Goal: Task Accomplishment & Management: Use online tool/utility

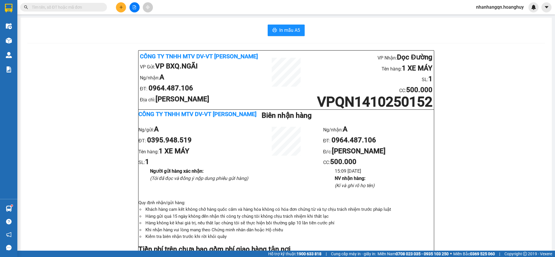
click at [75, 3] on span at bounding box center [63, 7] width 87 height 9
click at [70, 12] on div "Kết quả tìm kiếm ( 568 ) Bộ lọc Mã ĐH Trạng thái Món hàng Thu hộ Tổng cước Chưa…" at bounding box center [277, 7] width 555 height 14
click at [70, 8] on input "text" at bounding box center [66, 7] width 68 height 6
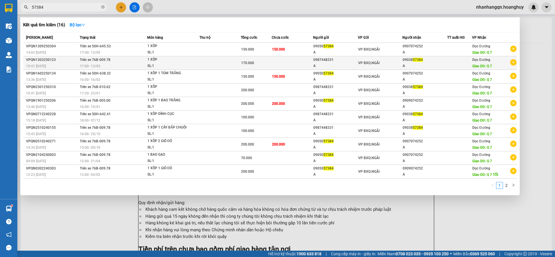
type input "57384"
click at [449, 66] on td at bounding box center [459, 63] width 25 height 14
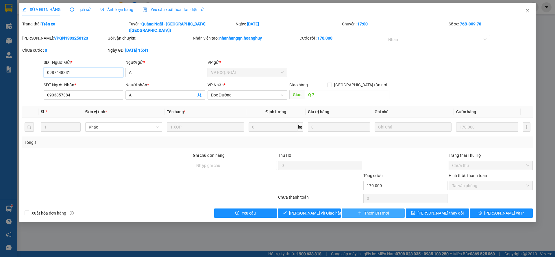
type input "0987448331"
type input "A"
type input "0903857384"
type input "A"
type input "Q 7"
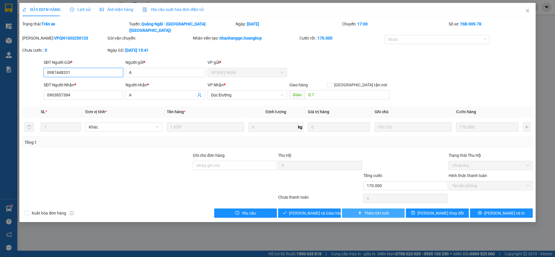
type input "170.000"
click at [373, 210] on span "Thêm ĐH mới" at bounding box center [376, 213] width 25 height 6
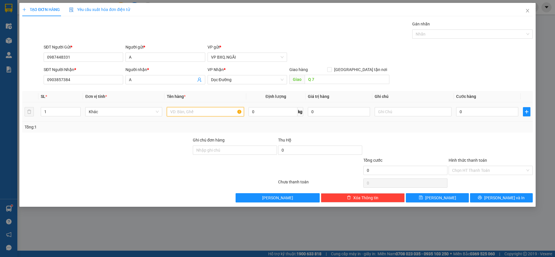
click at [202, 114] on input "text" at bounding box center [205, 111] width 77 height 9
type input "1 XỐP"
type input "1"
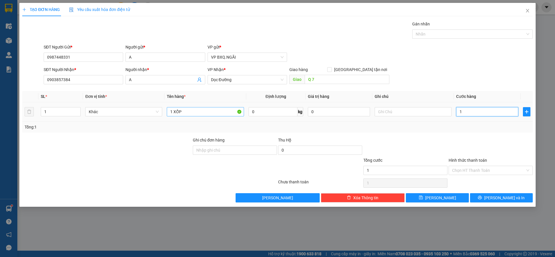
type input "12"
type input "120"
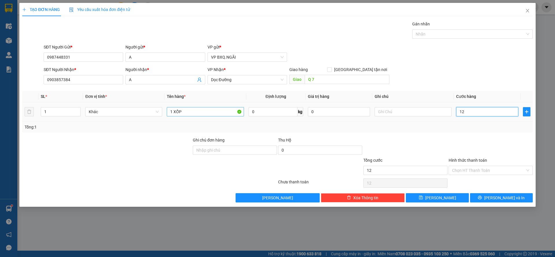
type input "120"
type input "1.200"
type input "12.000"
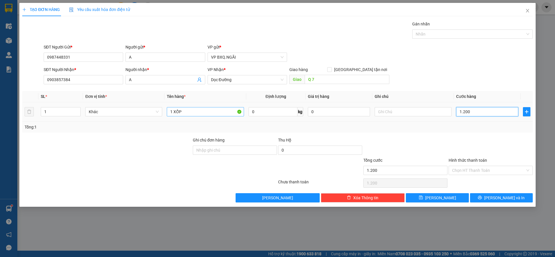
type input "12.000"
type input "120.000"
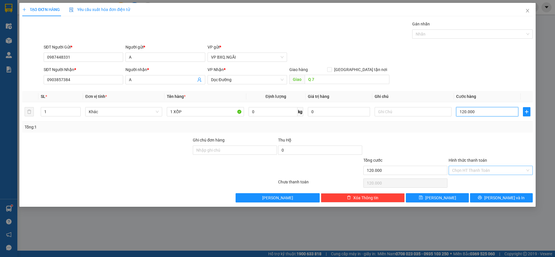
type input "120.000"
click at [469, 170] on input "Hình thức thanh toán" at bounding box center [488, 170] width 73 height 9
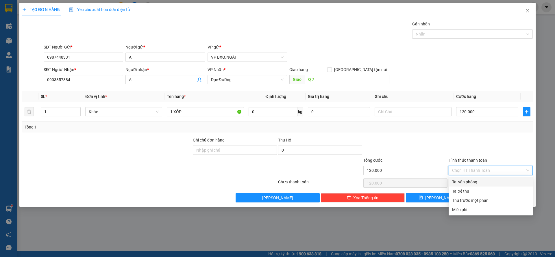
click at [463, 179] on div "Tại văn phòng" at bounding box center [490, 182] width 77 height 6
type input "0"
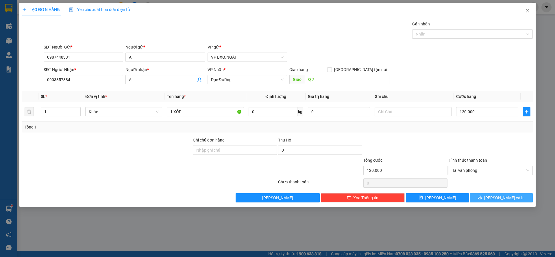
click at [484, 195] on button "[PERSON_NAME] và In" at bounding box center [501, 197] width 63 height 9
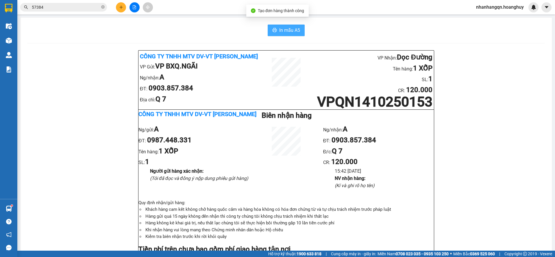
click at [284, 31] on span "In mẫu A5" at bounding box center [289, 30] width 21 height 7
click at [77, 6] on input "57384" at bounding box center [66, 7] width 68 height 6
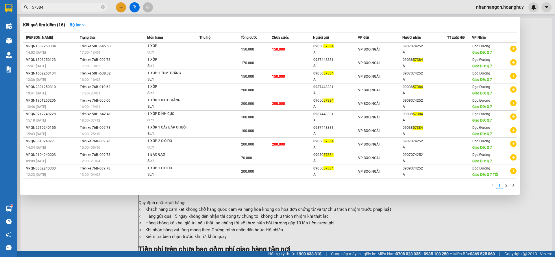
click at [77, 6] on input "57384" at bounding box center [66, 7] width 68 height 6
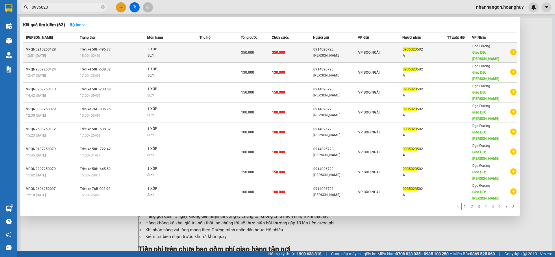
type input "0935023"
click at [299, 51] on td "350.000" at bounding box center [292, 53] width 41 height 20
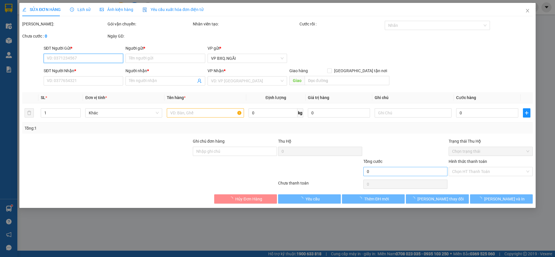
type input "0914026723"
type input "[PERSON_NAME]"
type input "0935023502"
type input "A"
type input "NÔNG LÂM"
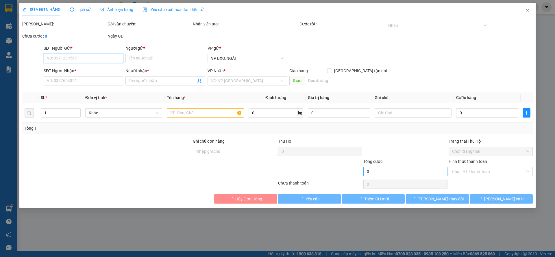
type input "350.000"
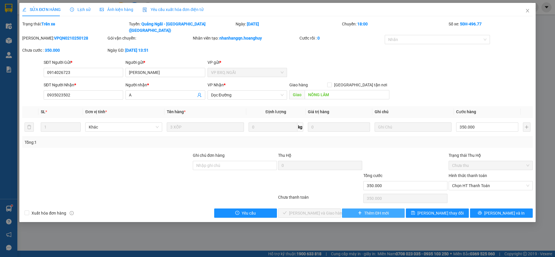
click at [379, 210] on span "Thêm ĐH mới" at bounding box center [376, 213] width 25 height 6
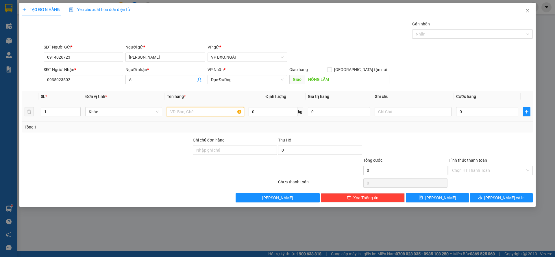
click at [188, 113] on input "text" at bounding box center [205, 111] width 77 height 9
type input "1 XỐP"
type input "1"
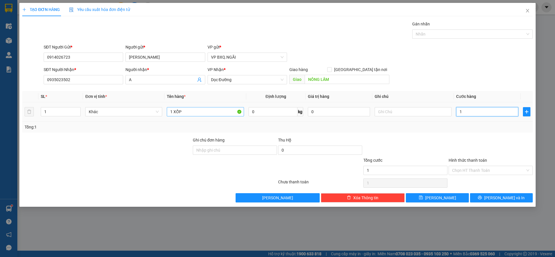
type input "15"
type input "150"
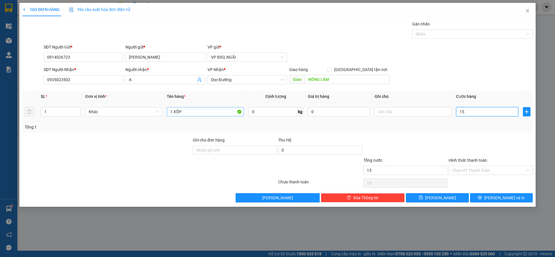
type input "150"
type input "1.500"
type input "15.000"
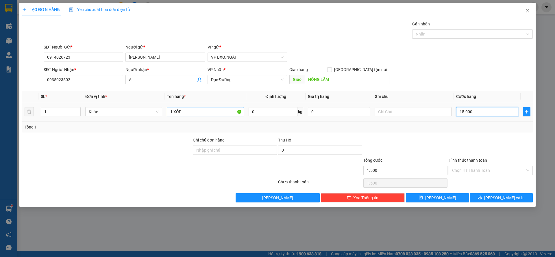
type input "15.000"
type input "150.000"
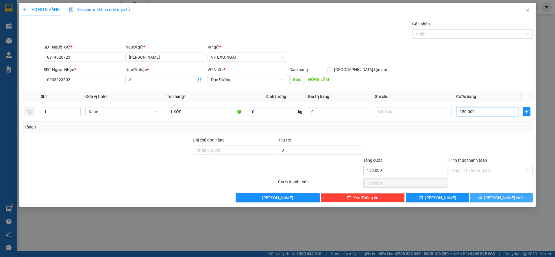
type input "150.000"
click at [494, 194] on button "[PERSON_NAME] và In" at bounding box center [501, 197] width 63 height 9
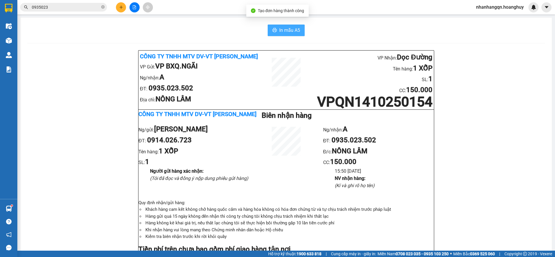
click at [271, 26] on button "In mẫu A5" at bounding box center [286, 31] width 37 height 12
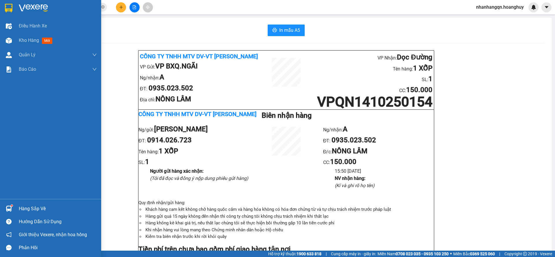
click at [3, 2] on div at bounding box center [50, 9] width 101 height 19
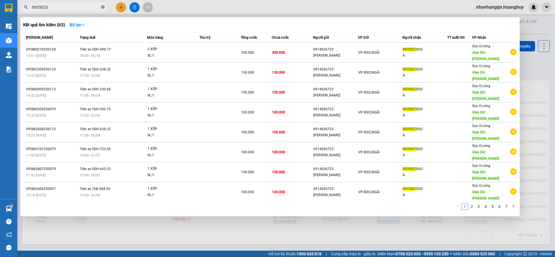
click at [103, 7] on icon "close-circle" at bounding box center [102, 6] width 3 height 3
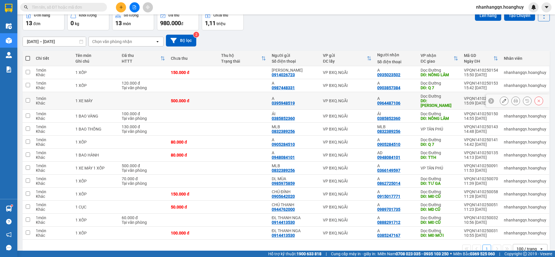
scroll to position [39, 0]
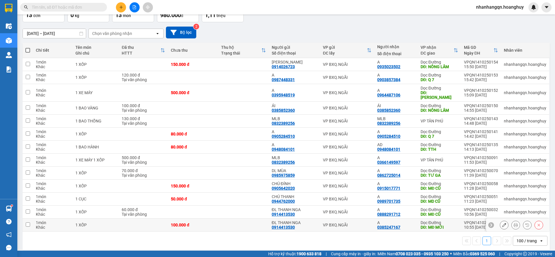
click at [362, 223] on div "VP BXQ.NGÃI" at bounding box center [347, 225] width 49 height 5
checkbox input "true"
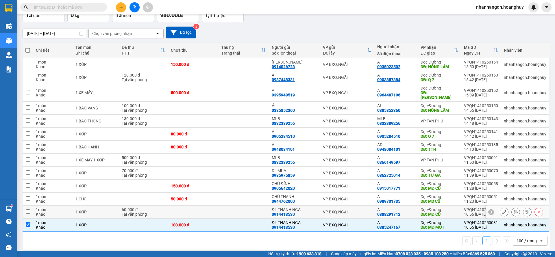
click at [357, 210] on div "VP BXQ.NGÃI" at bounding box center [347, 212] width 49 height 5
checkbox input "true"
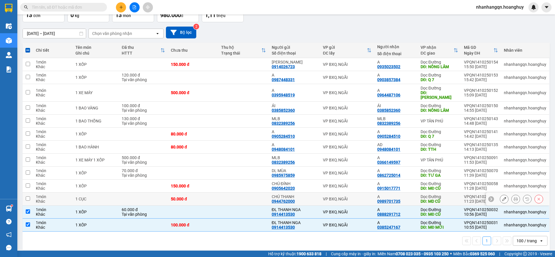
click at [357, 198] on td "VP BXQ.NGÃI" at bounding box center [347, 199] width 54 height 13
checkbox input "true"
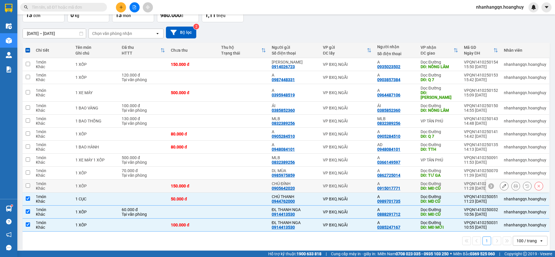
click at [356, 184] on td "VP BXQ.NGÃI" at bounding box center [347, 186] width 54 height 13
checkbox input "true"
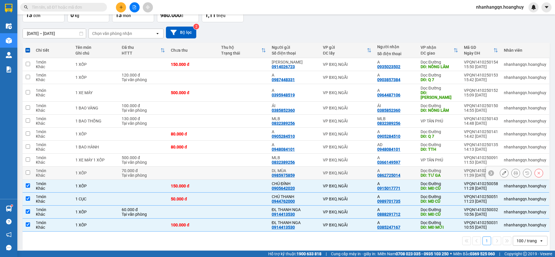
click at [354, 174] on td "VP BXQ.NGÃI" at bounding box center [347, 173] width 54 height 13
checkbox input "true"
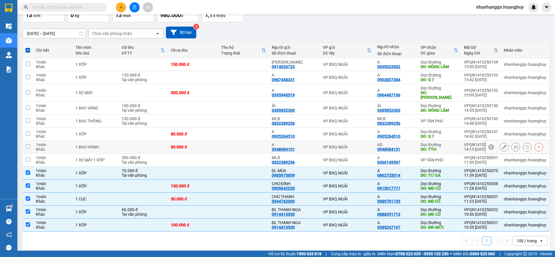
click at [353, 141] on td "VP BXQ.NGÃI" at bounding box center [347, 147] width 54 height 13
checkbox input "true"
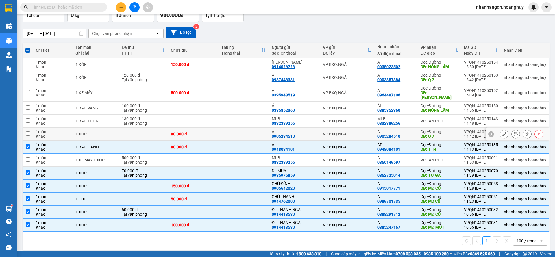
click at [353, 132] on td "VP BXQ.NGÃI" at bounding box center [347, 134] width 54 height 13
checkbox input "true"
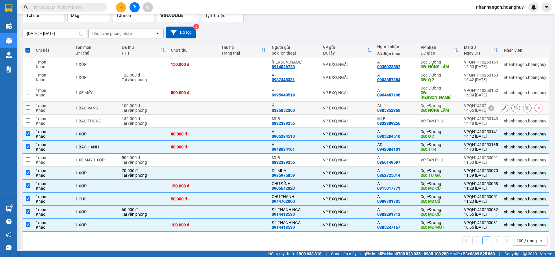
click at [351, 106] on td "VP BXQ.NGÃI" at bounding box center [347, 108] width 54 height 13
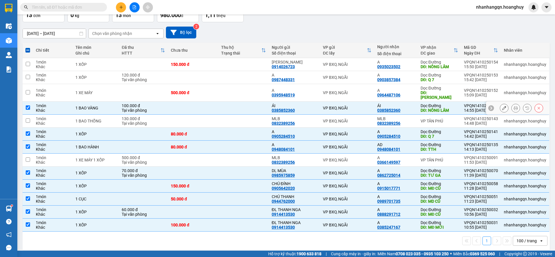
checkbox input "true"
click at [351, 93] on td "VP BXQ.NGÃI" at bounding box center [347, 93] width 54 height 18
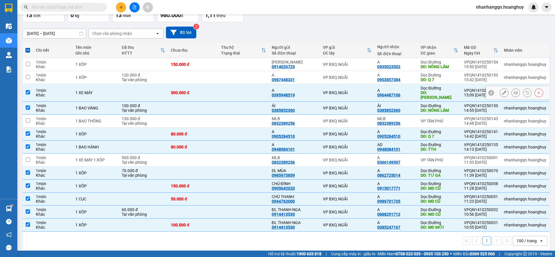
click at [351, 93] on td "VP BXQ.NGÃI" at bounding box center [347, 93] width 54 height 18
checkbox input "false"
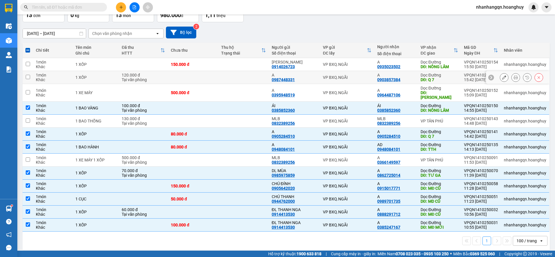
click at [348, 77] on div "VP BXQ.NGÃI" at bounding box center [347, 77] width 49 height 5
checkbox input "true"
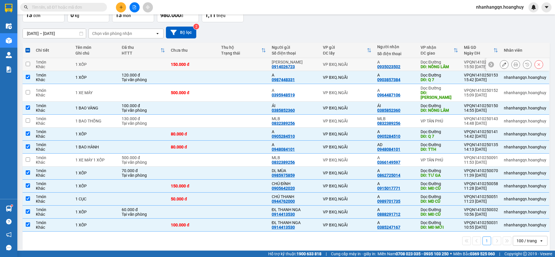
click at [347, 66] on div "VP BXQ.NGÃI" at bounding box center [347, 64] width 49 height 5
checkbox input "true"
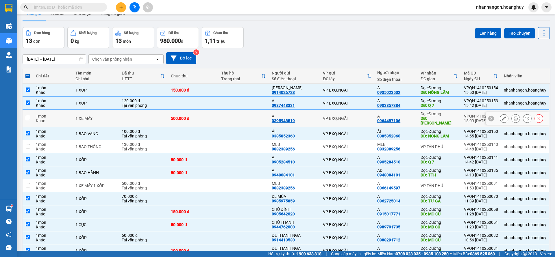
scroll to position [0, 0]
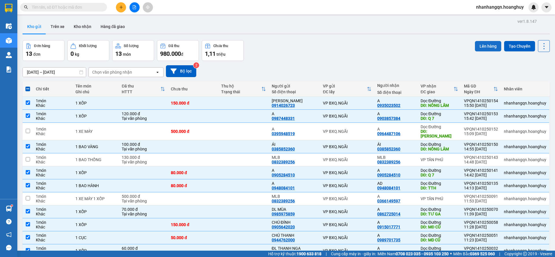
click at [479, 45] on button "Lên hàng" at bounding box center [488, 46] width 26 height 10
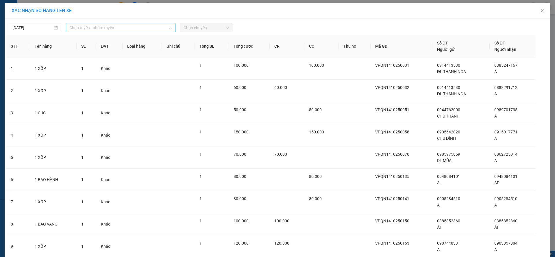
click at [100, 26] on span "Chọn tuyến - nhóm tuyến" at bounding box center [120, 27] width 103 height 9
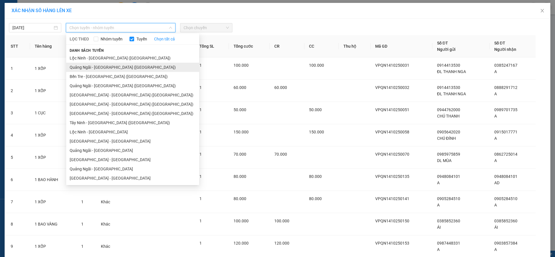
click at [106, 70] on li "Quảng Ngãi - [GEOGRAPHIC_DATA] ([GEOGRAPHIC_DATA])" at bounding box center [132, 67] width 133 height 9
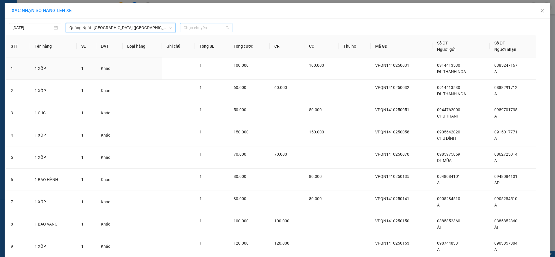
click at [207, 24] on span "Chọn chuyến" at bounding box center [206, 27] width 45 height 9
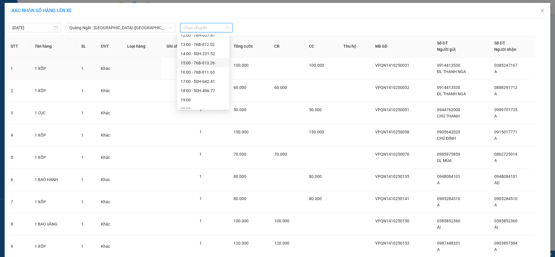
scroll to position [18, 0]
click at [211, 84] on div "18:00 - 50H-496.77" at bounding box center [203, 85] width 45 height 6
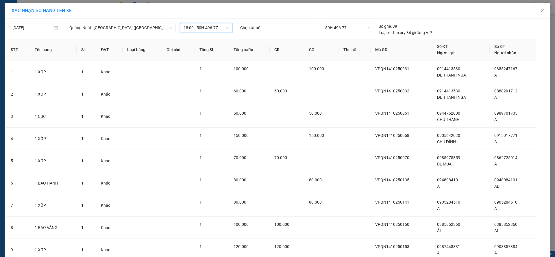
click at [214, 30] on span "18:00 - 50H-496.77" at bounding box center [206, 27] width 45 height 9
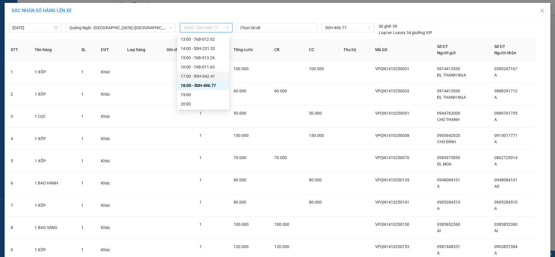
click at [209, 79] on div "17:00 - 50H-642.41" at bounding box center [203, 76] width 45 height 6
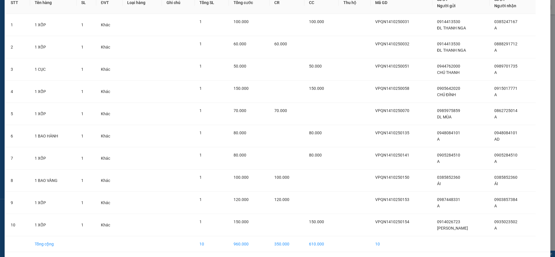
scroll to position [68, 0]
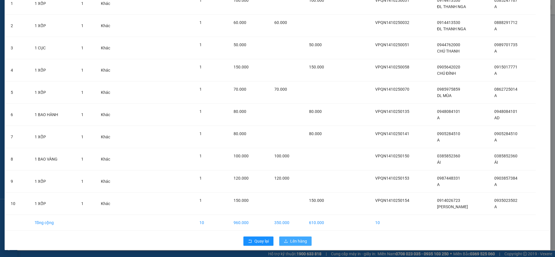
click at [292, 239] on span "Lên hàng" at bounding box center [298, 241] width 17 height 6
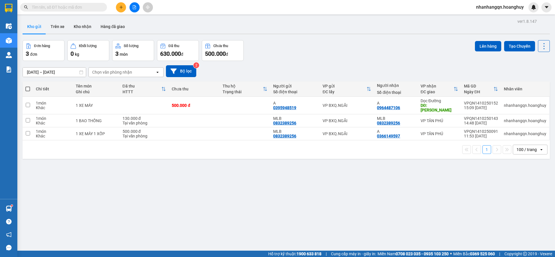
click at [68, 2] on div "Kết quả tìm kiếm ( 63 ) Bộ lọc Mã ĐH Trạng thái Món hàng Thu hộ Tổng cước Chưa …" at bounding box center [277, 7] width 555 height 14
click at [66, 8] on input "text" at bounding box center [66, 7] width 68 height 6
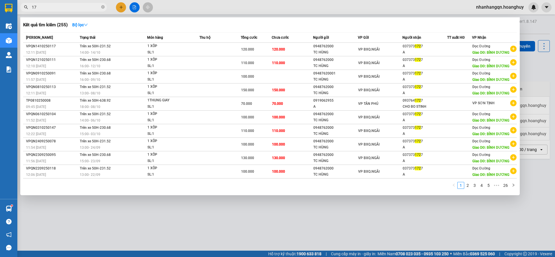
type input "1"
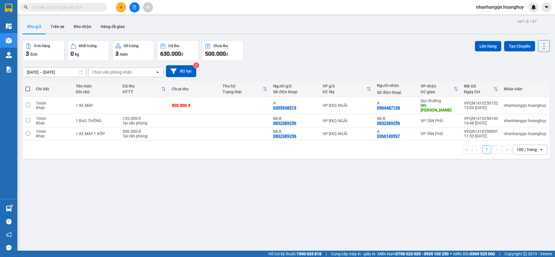
click at [43, 5] on input "text" at bounding box center [66, 7] width 68 height 6
click at [42, 6] on input "text" at bounding box center [66, 7] width 68 height 6
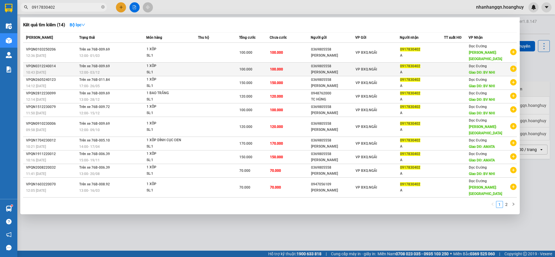
type input "0917830402"
click at [380, 63] on td "VP BXQ.NGÃI" at bounding box center [377, 70] width 45 height 14
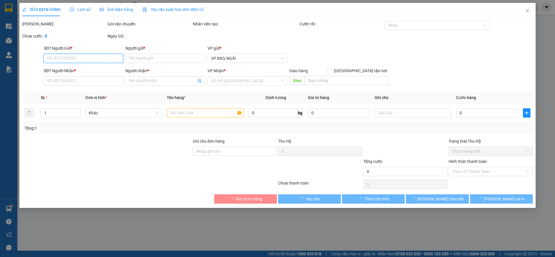
type input "0369805558"
type input "[PERSON_NAME]"
type input "0917830402"
type input "A"
type input "BV NHI"
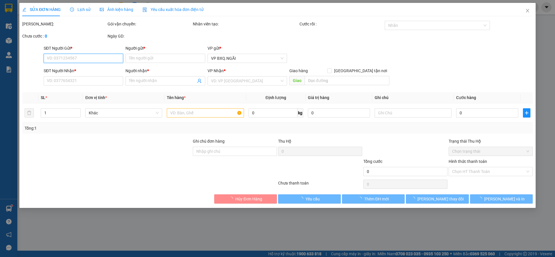
type input "100.000"
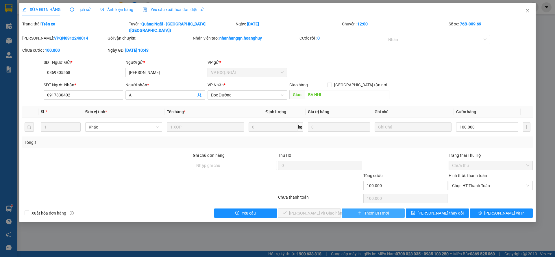
click at [382, 210] on span "Thêm ĐH mới" at bounding box center [376, 213] width 25 height 6
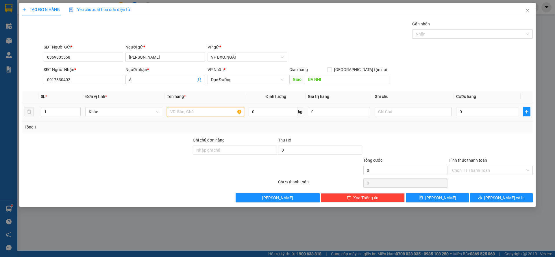
click at [202, 112] on input "text" at bounding box center [205, 111] width 77 height 9
type input "1 XỐP DÍNH CHAI DẦU"
type input "1"
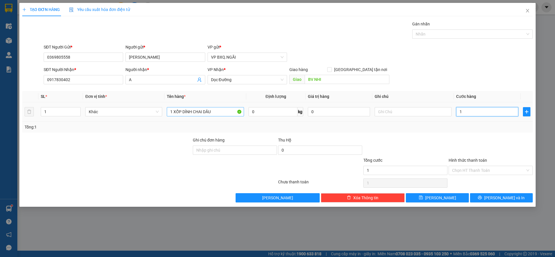
type input "15"
type input "150"
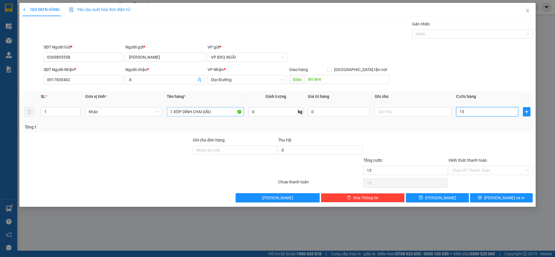
type input "150"
type input "1.500"
type input "15.000"
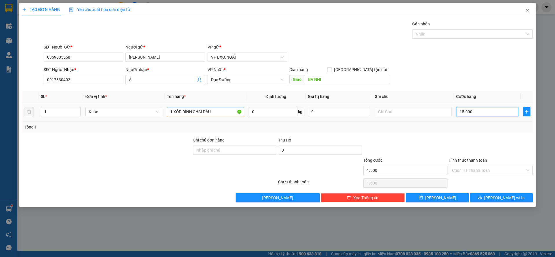
type input "15.000"
type input "150.000"
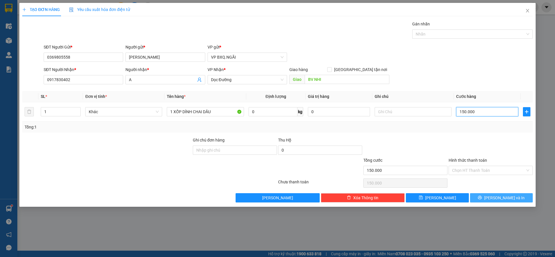
type input "150.000"
click at [499, 197] on span "[PERSON_NAME] và In" at bounding box center [504, 198] width 40 height 6
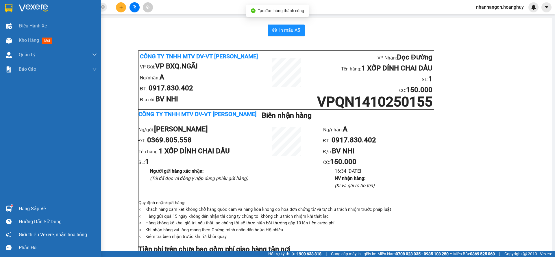
click at [10, 4] on img at bounding box center [9, 8] width 8 height 9
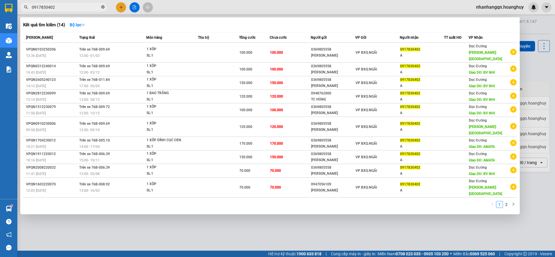
click at [103, 8] on icon "close-circle" at bounding box center [102, 6] width 3 height 3
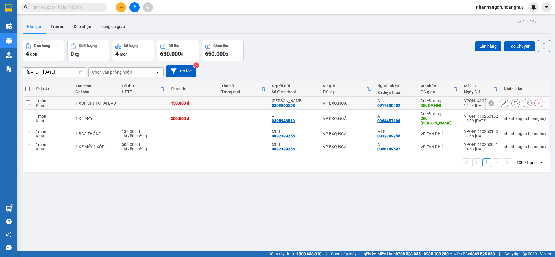
click at [357, 105] on div "VP BXQ.NGÃI" at bounding box center [347, 103] width 49 height 5
checkbox input "true"
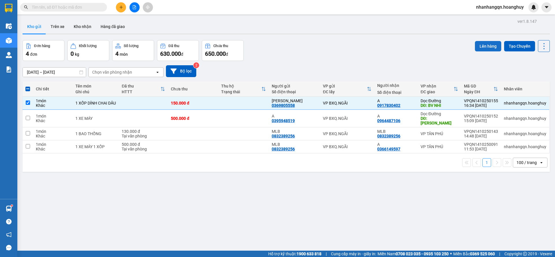
click at [480, 43] on button "Lên hàng" at bounding box center [488, 46] width 26 height 10
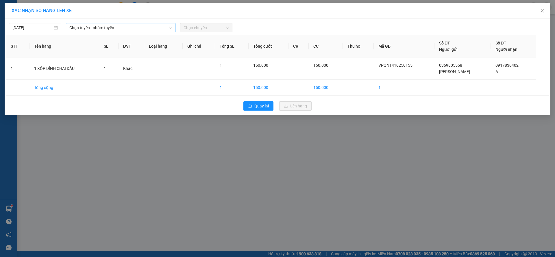
click at [107, 23] on span "Chọn tuyến - nhóm tuyến" at bounding box center [120, 27] width 103 height 9
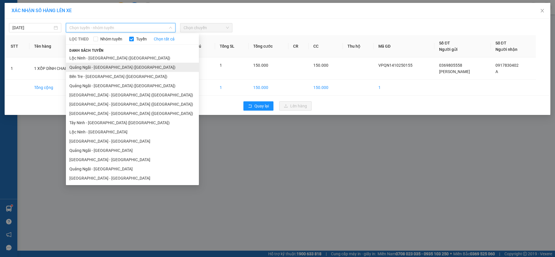
click at [103, 68] on li "Quảng Ngãi - [GEOGRAPHIC_DATA] ([GEOGRAPHIC_DATA])" at bounding box center [132, 67] width 133 height 9
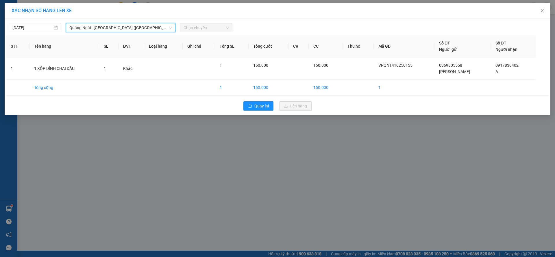
drag, startPoint x: 186, startPoint y: 31, endPoint x: 217, endPoint y: 31, distance: 30.3
click at [188, 31] on span "Chọn chuyến" at bounding box center [206, 27] width 45 height 9
click at [211, 27] on span "Chọn chuyến" at bounding box center [206, 27] width 45 height 9
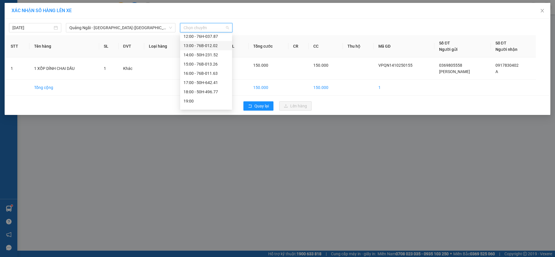
scroll to position [18, 0]
drag, startPoint x: 210, startPoint y: 84, endPoint x: 208, endPoint y: 79, distance: 5.6
click at [208, 79] on div "Chọn chuyến 12:00 - 76H-037.87 13:00 - 76B-012.02 14:00 - 50H-231.52 15:00 - 76…" at bounding box center [206, 62] width 52 height 92
click at [208, 79] on div "17:00 - 50H-642.41" at bounding box center [206, 76] width 45 height 6
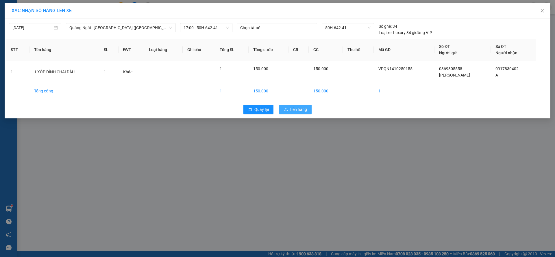
click at [294, 107] on span "Lên hàng" at bounding box center [298, 109] width 17 height 6
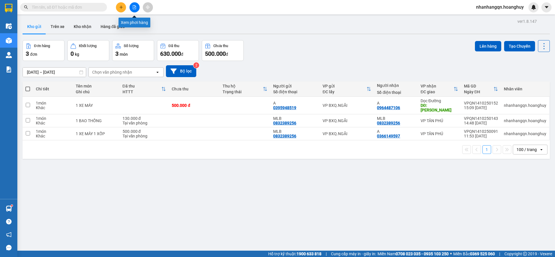
click at [133, 7] on icon "file-add" at bounding box center [134, 7] width 4 height 4
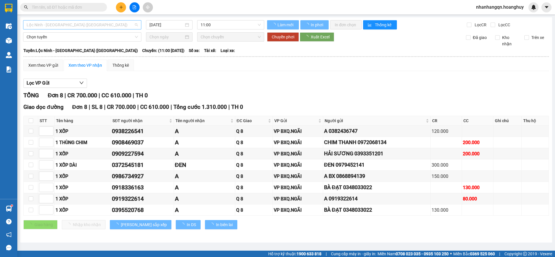
click at [88, 24] on span "Lộc Ninh - [GEOGRAPHIC_DATA] ([GEOGRAPHIC_DATA])" at bounding box center [82, 25] width 111 height 9
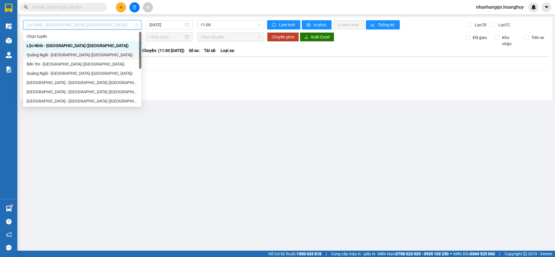
click at [81, 54] on div "Quảng Ngãi - [GEOGRAPHIC_DATA] ([GEOGRAPHIC_DATA])" at bounding box center [82, 55] width 111 height 6
type input "[DATE]"
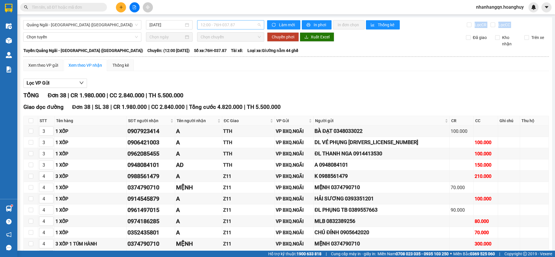
click at [238, 27] on span "12:00 - 76H-037.87" at bounding box center [231, 25] width 60 height 9
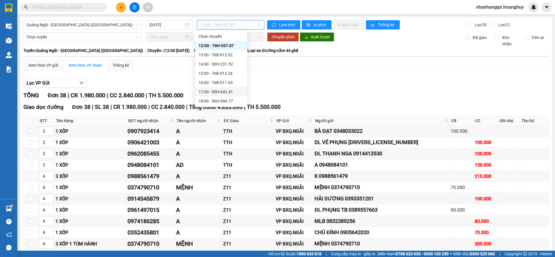
click at [229, 90] on div "17:00 - 50H-642.41" at bounding box center [221, 92] width 45 height 6
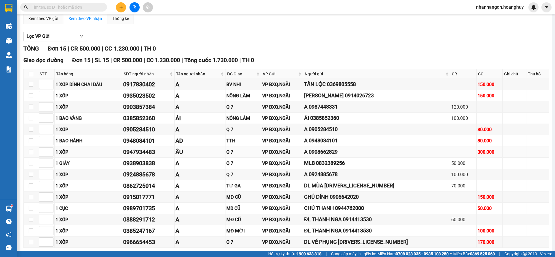
scroll to position [74, 0]
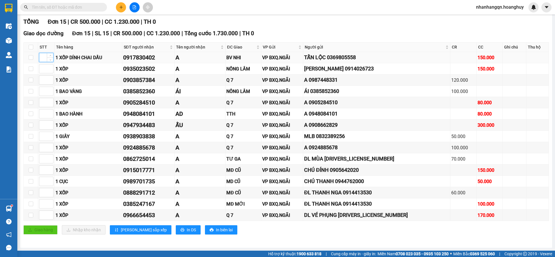
click at [45, 58] on input at bounding box center [46, 57] width 14 height 9
type input "1"
click at [44, 66] on input at bounding box center [46, 68] width 14 height 9
type input "2"
click at [41, 83] on input at bounding box center [46, 80] width 14 height 9
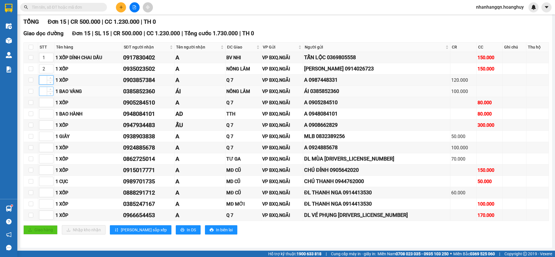
click at [41, 93] on input at bounding box center [46, 91] width 14 height 9
type input "2"
click at [45, 204] on input at bounding box center [46, 204] width 14 height 9
type input "3"
click at [45, 192] on input at bounding box center [46, 192] width 14 height 9
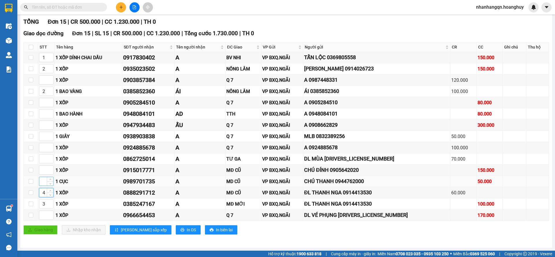
type input "4"
click at [45, 182] on input at bounding box center [46, 181] width 14 height 9
type input "4"
click at [45, 172] on input at bounding box center [46, 170] width 14 height 9
type input "4"
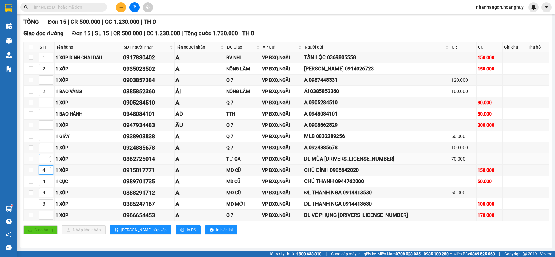
click at [45, 162] on input at bounding box center [46, 159] width 14 height 9
type input "5"
click at [45, 113] on input at bounding box center [46, 114] width 14 height 9
type input "6"
click at [122, 230] on span "[PERSON_NAME] sắp xếp" at bounding box center [144, 230] width 46 height 6
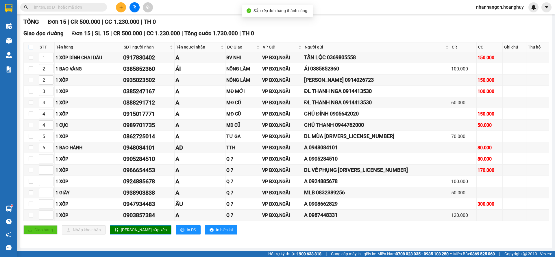
click at [30, 47] on input "checkbox" at bounding box center [31, 47] width 5 height 5
checkbox input "true"
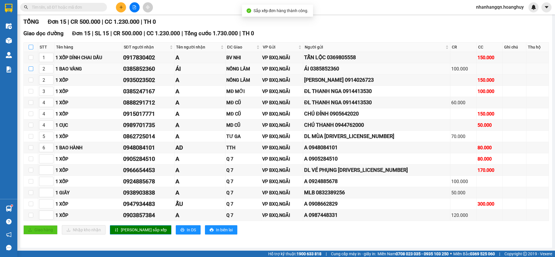
checkbox input "true"
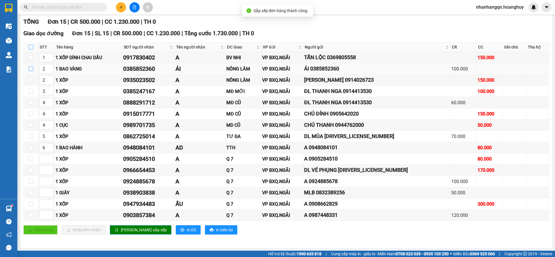
checkbox input "true"
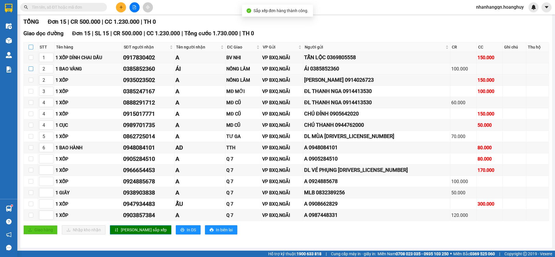
checkbox input "true"
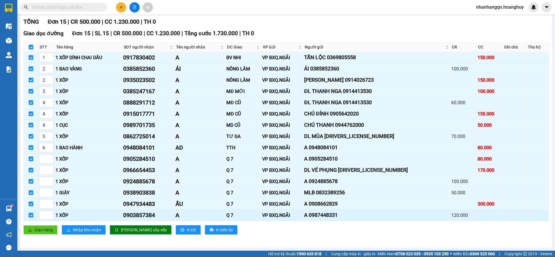
click at [30, 214] on input "checkbox" at bounding box center [31, 215] width 5 height 5
checkbox input "false"
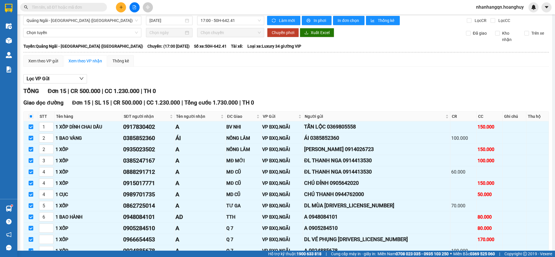
scroll to position [0, 0]
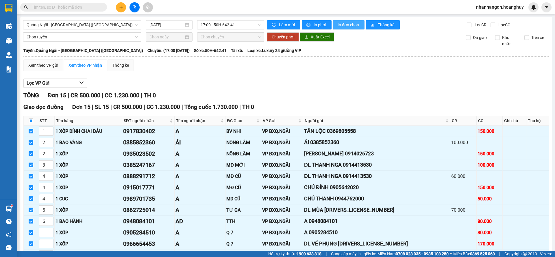
click at [334, 21] on button "In đơn chọn" at bounding box center [349, 24] width 32 height 9
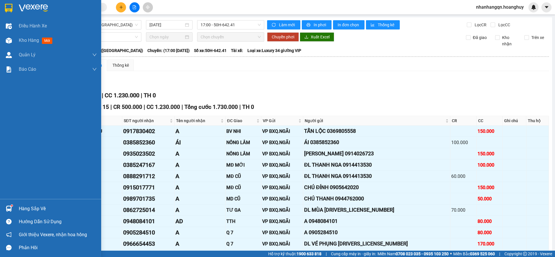
click at [10, 7] on img at bounding box center [9, 8] width 8 height 9
